Goal: Information Seeking & Learning: Learn about a topic

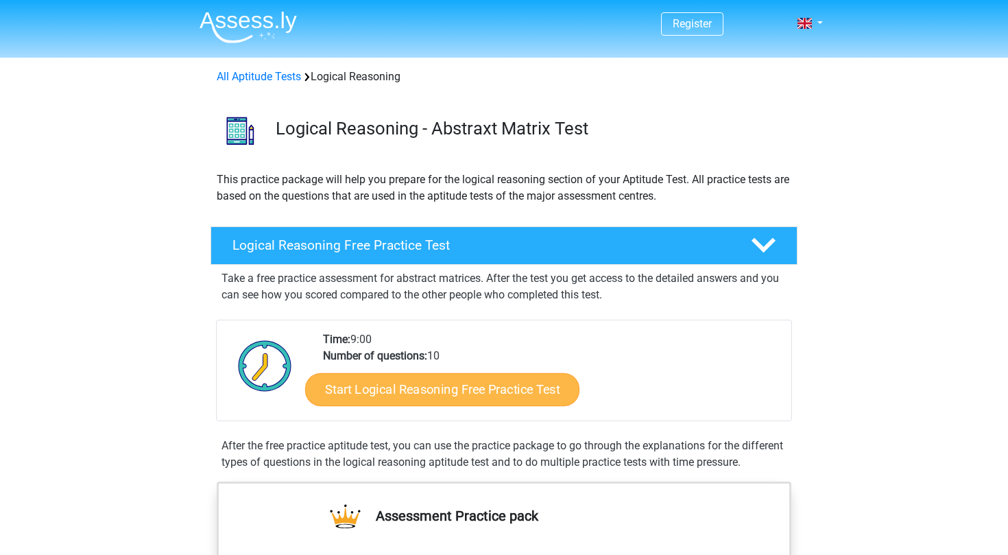
click at [486, 405] on link "Start Logical Reasoning Free Practice Test" at bounding box center [442, 388] width 274 height 33
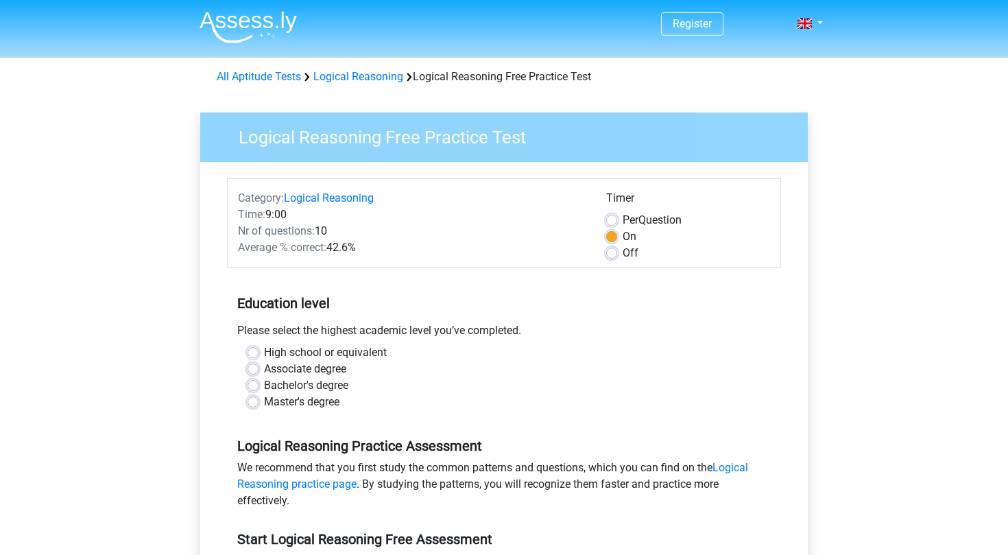
click at [296, 400] on label "Master's degree" at bounding box center [301, 402] width 75 height 16
click at [259, 400] on input "Master's degree" at bounding box center [253, 401] width 11 height 14
radio input "true"
click at [324, 383] on label "Bachelor's degree" at bounding box center [306, 385] width 84 height 16
click at [259, 383] on input "Bachelor's degree" at bounding box center [253, 384] width 11 height 14
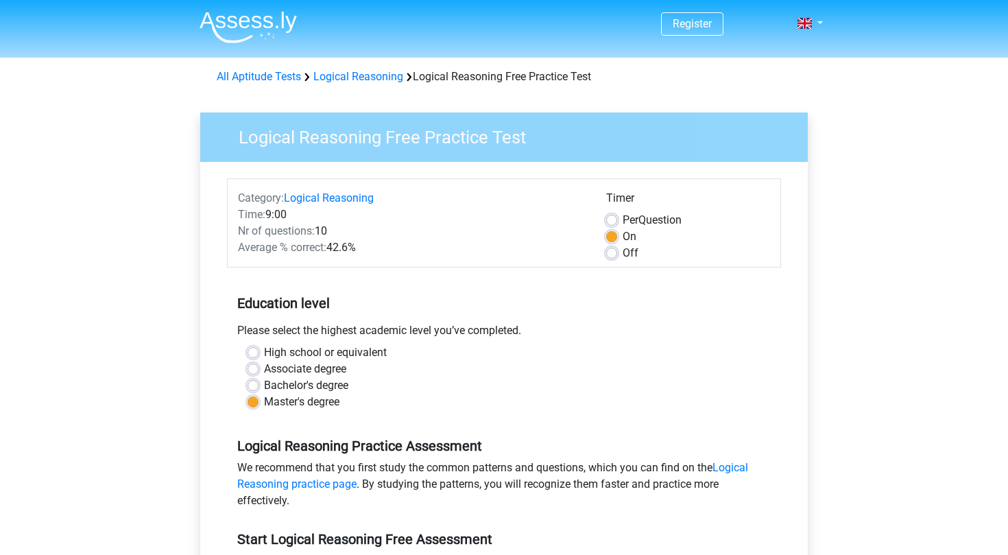
radio input "true"
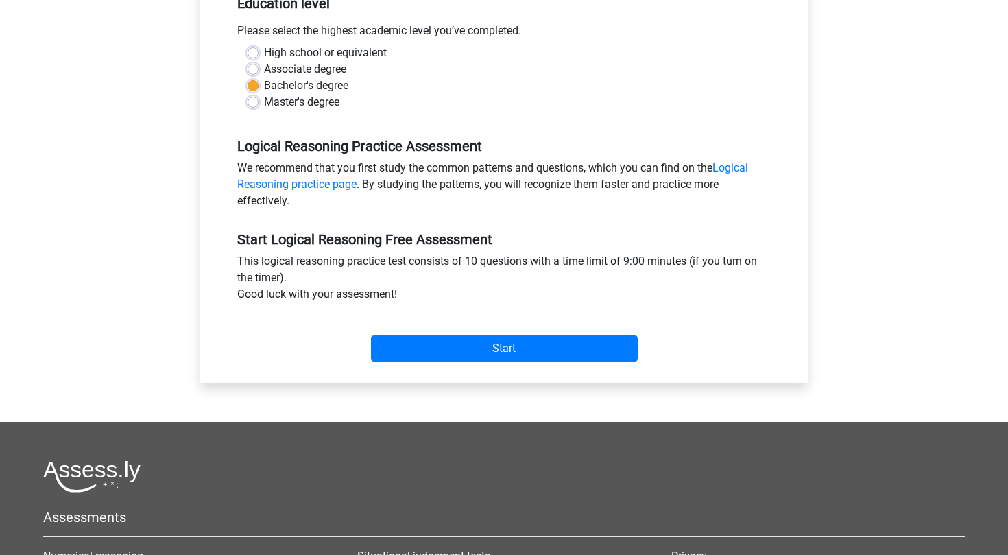
scroll to position [310, 0]
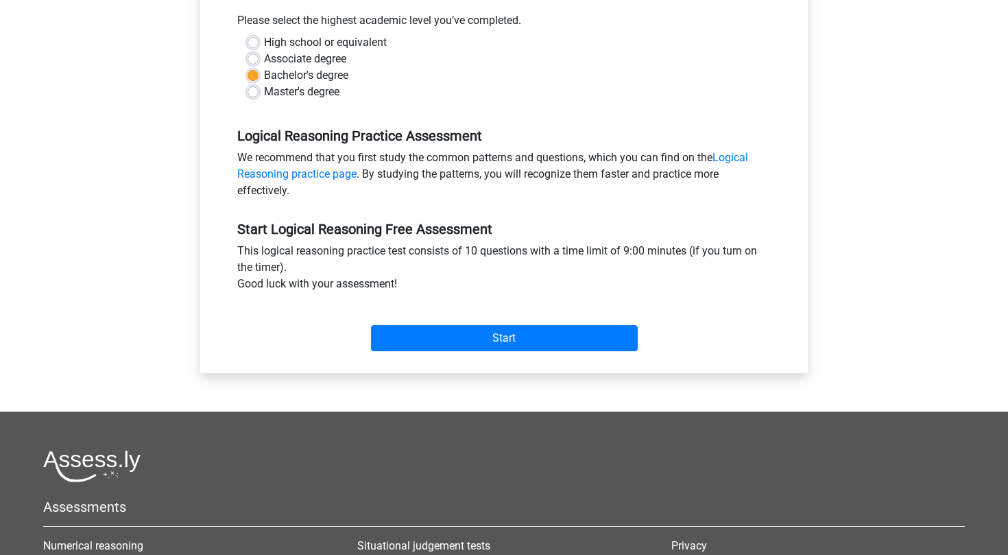
click at [425, 352] on div "Start" at bounding box center [504, 327] width 554 height 59
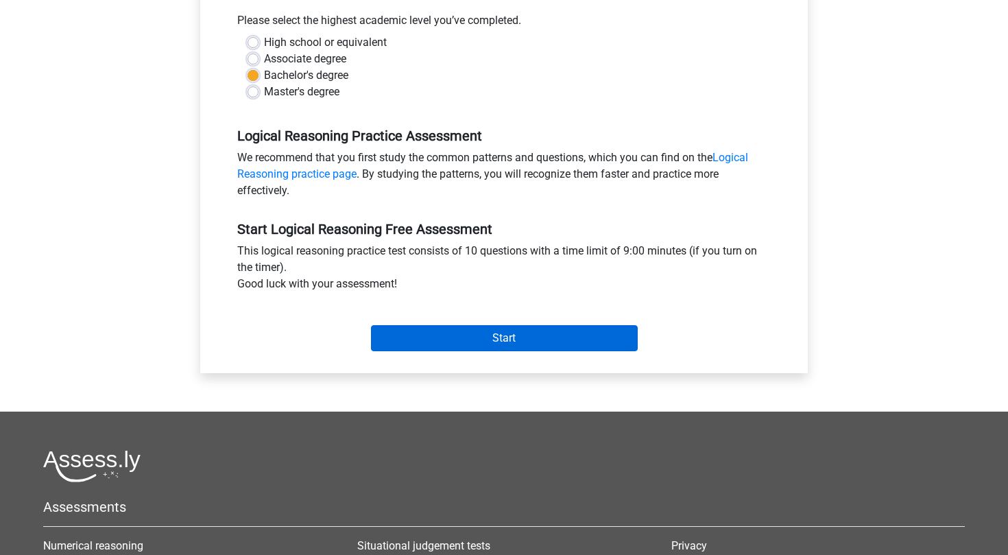
click at [435, 338] on input "Start" at bounding box center [504, 338] width 267 height 26
